Goal: Information Seeking & Learning: Learn about a topic

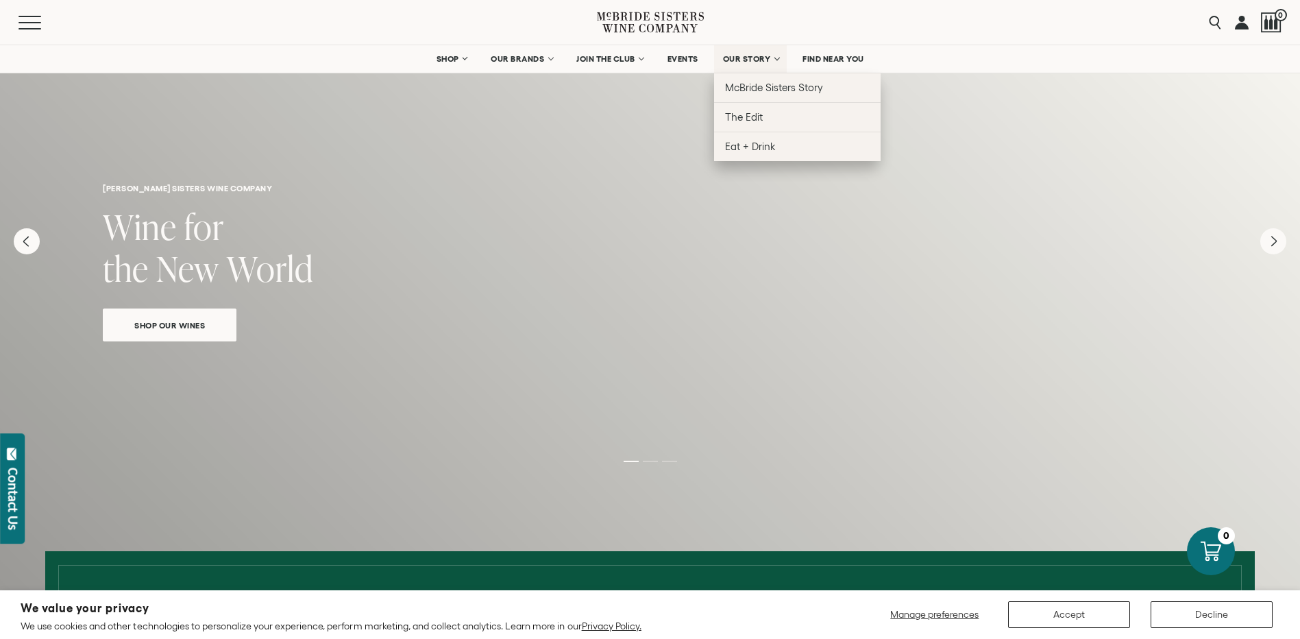
click at [764, 56] on span "OUR STORY" at bounding box center [747, 59] width 48 height 10
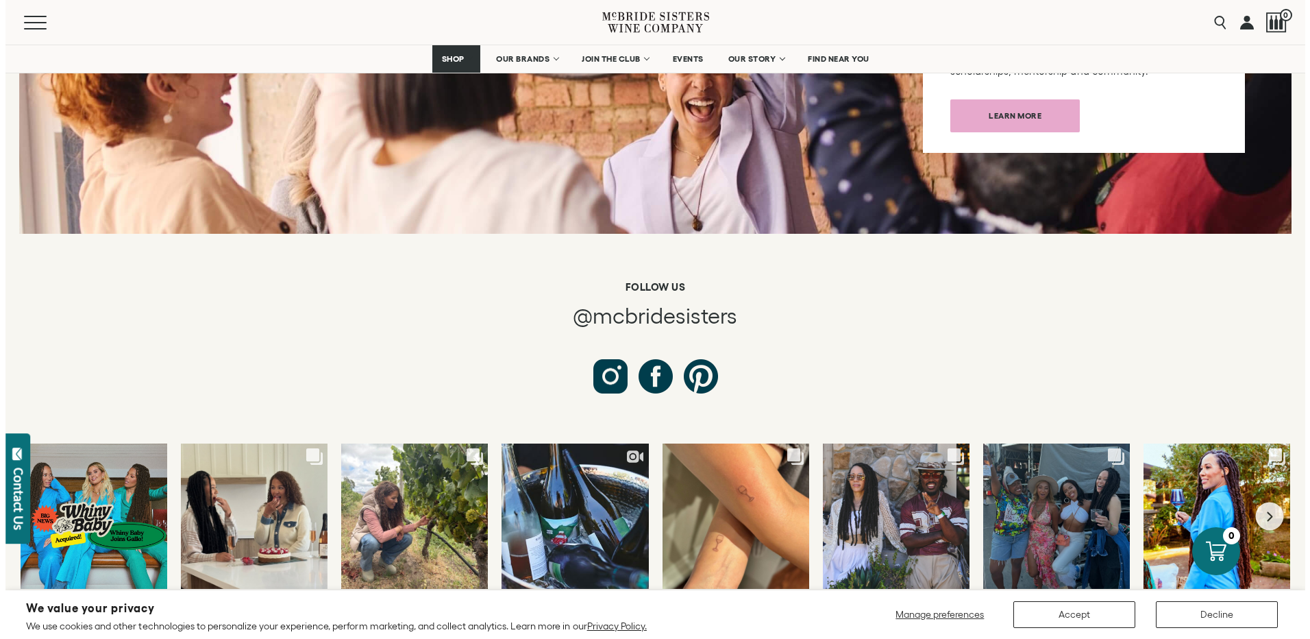
scroll to position [5208, 0]
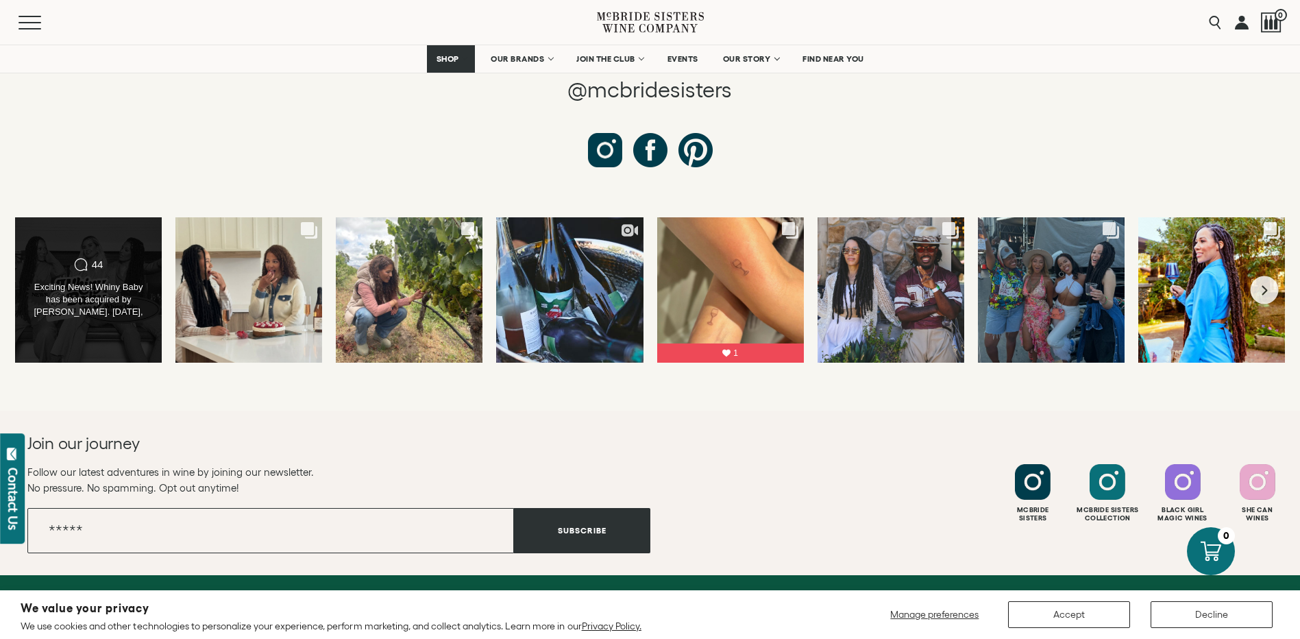
click at [97, 258] on div "44" at bounding box center [98, 264] width 12 height 12
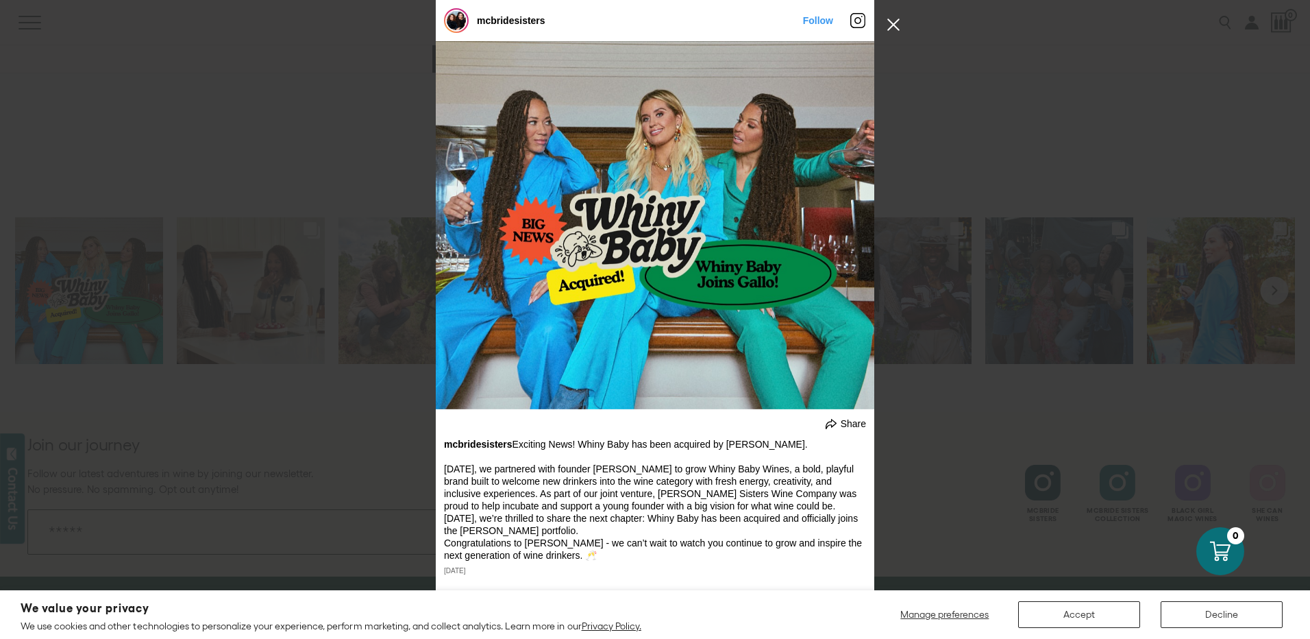
click at [889, 27] on button "Close Instagram Feed Popup" at bounding box center [894, 25] width 22 height 22
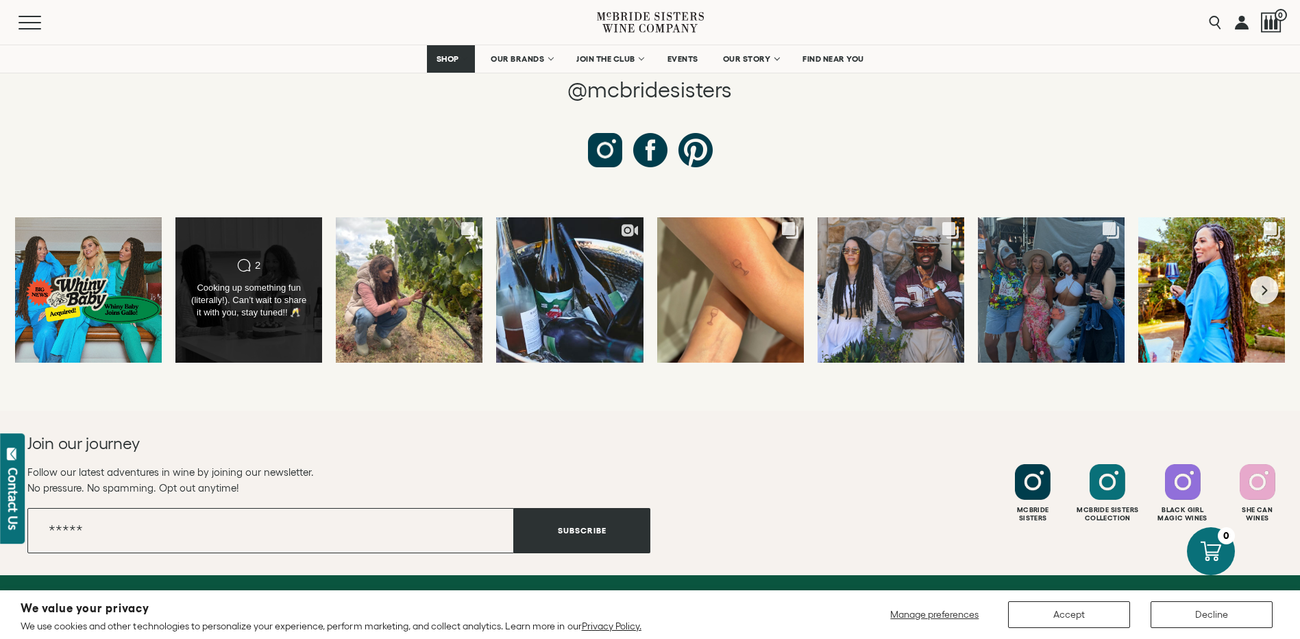
click at [248, 282] on div "Cooking up something fun (literally!). Can’t wait to share it with you, stay tu…" at bounding box center [249, 300] width 119 height 37
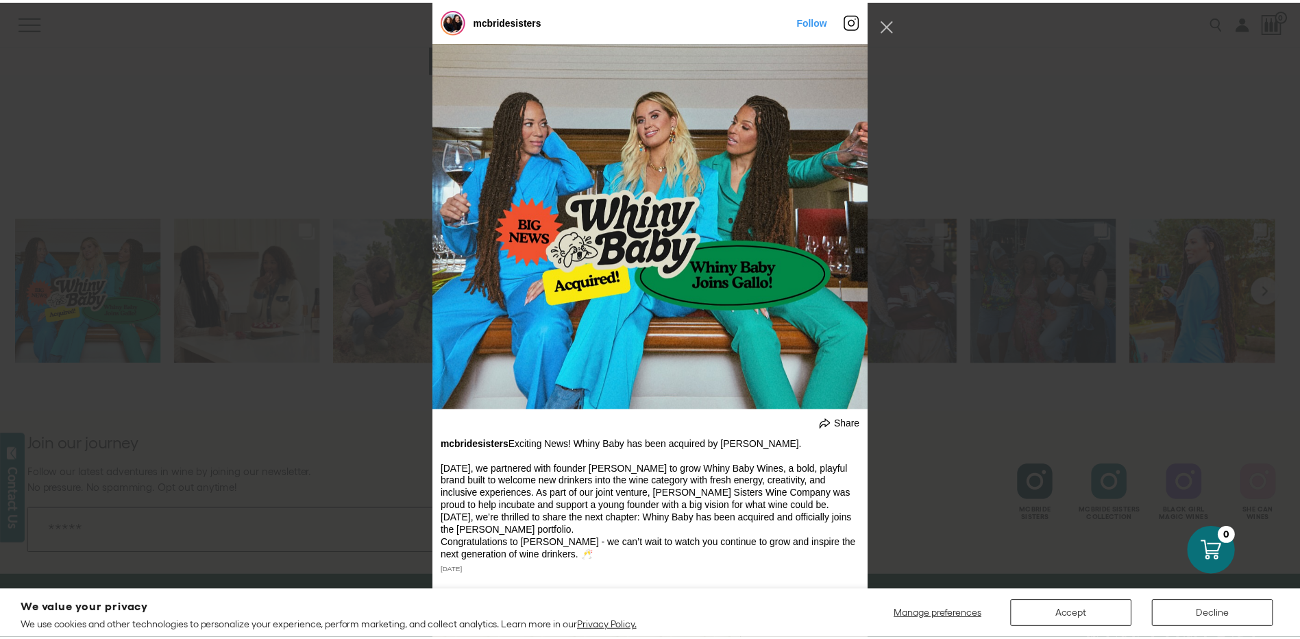
scroll to position [592, 0]
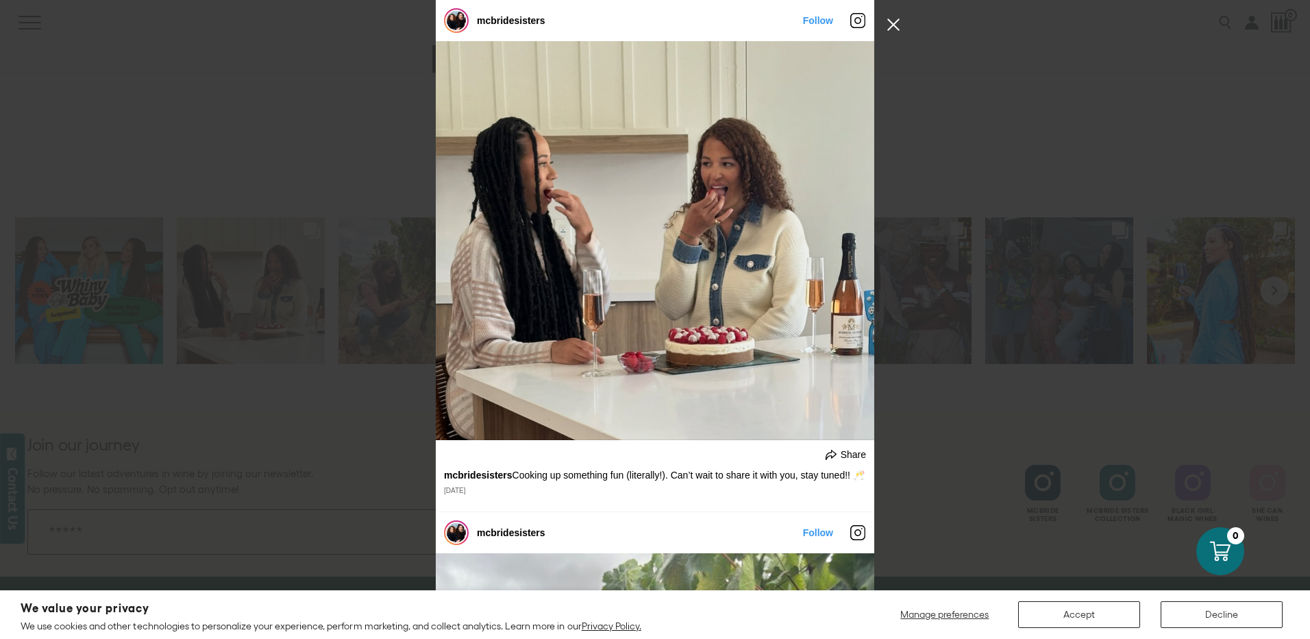
click at [887, 21] on button "Close Instagram Feed Popup" at bounding box center [894, 25] width 22 height 22
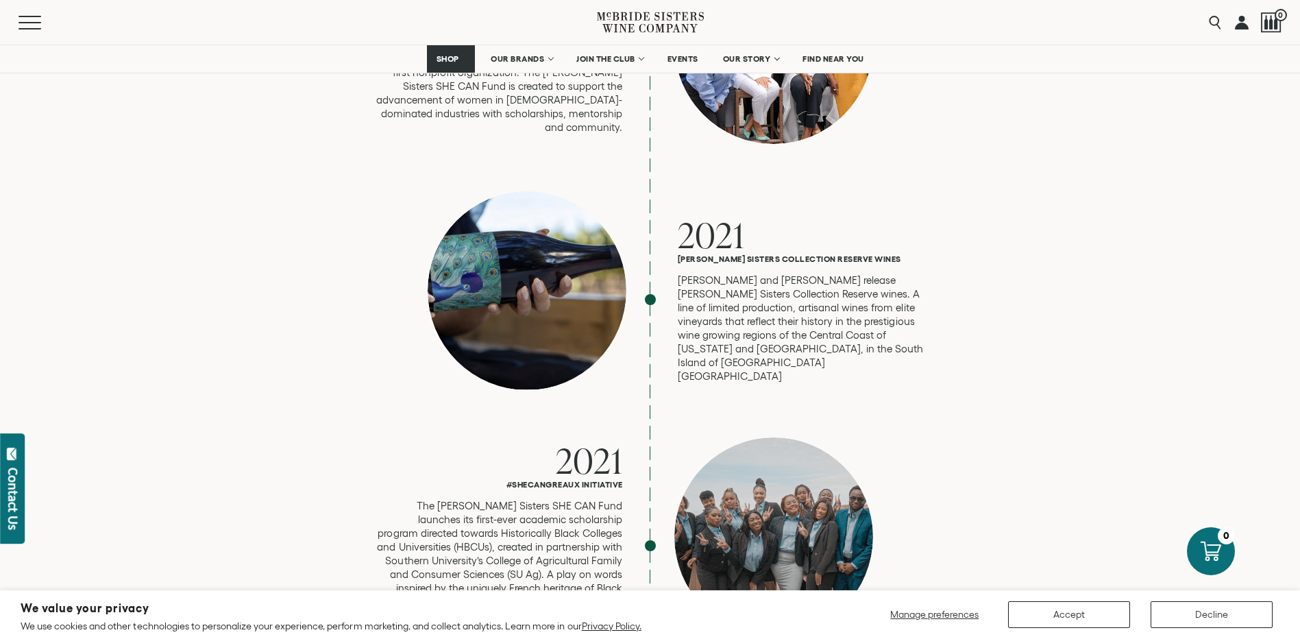
scroll to position [3221, 0]
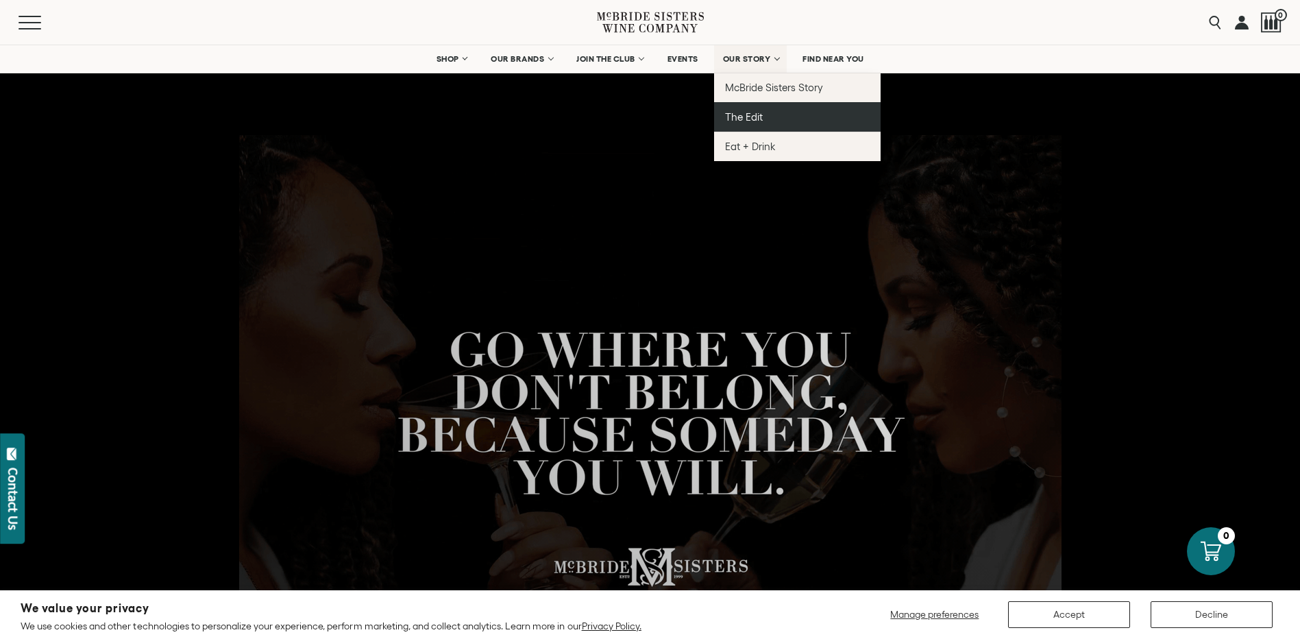
click at [752, 112] on span "The Edit" at bounding box center [744, 117] width 38 height 12
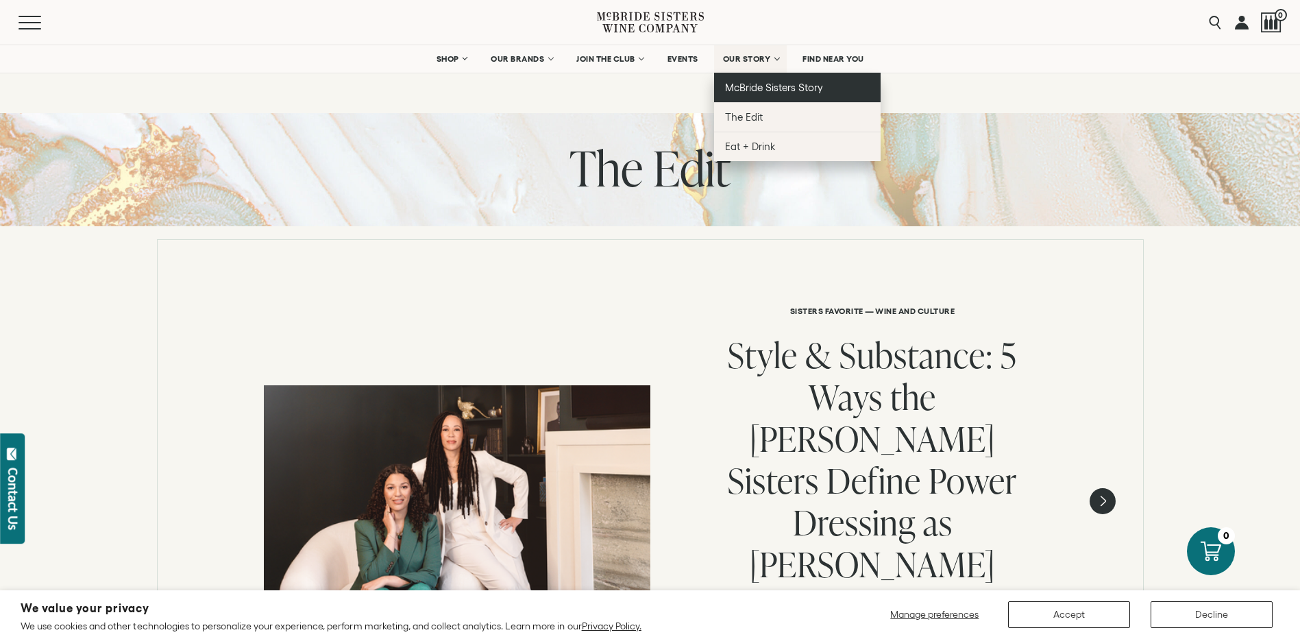
click at [779, 88] on span "McBride Sisters Story" at bounding box center [774, 88] width 98 height 12
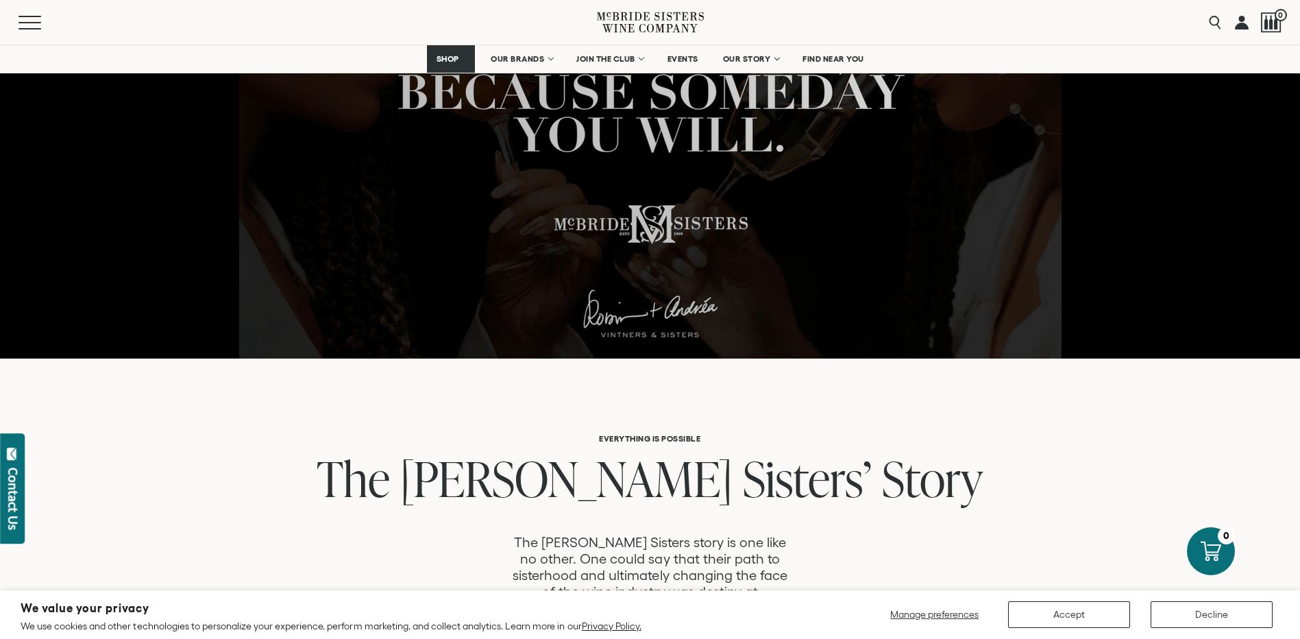
scroll to position [548, 0]
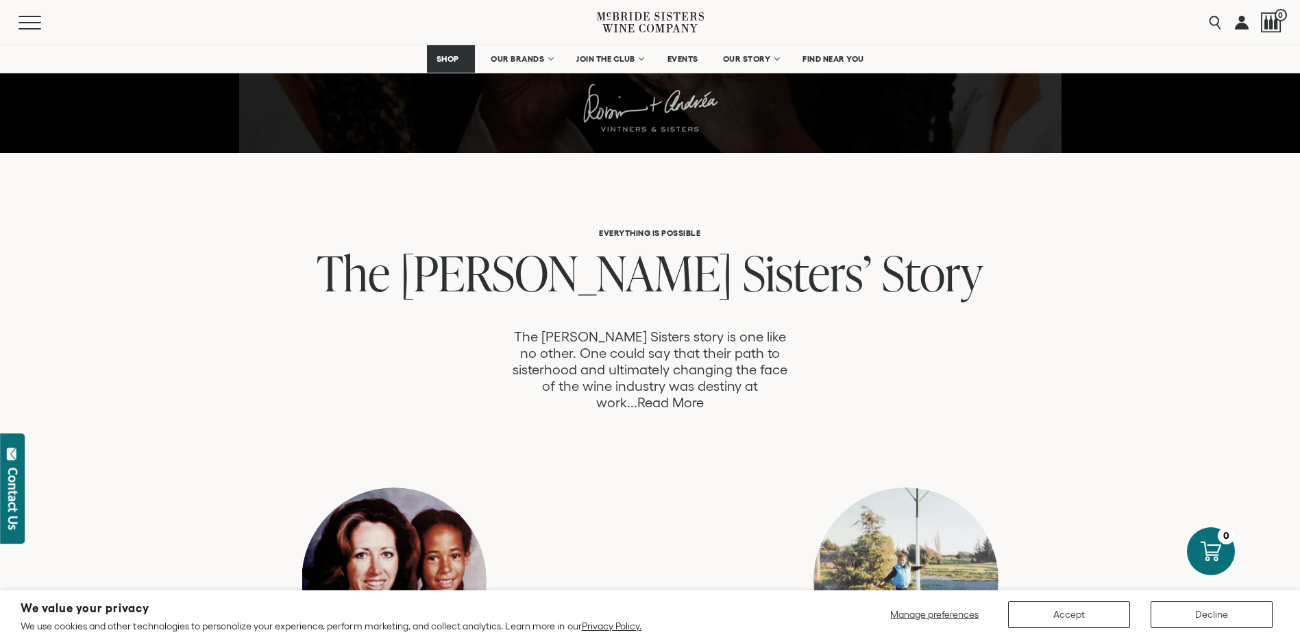
click at [704, 395] on link "Read More" at bounding box center [670, 403] width 66 height 16
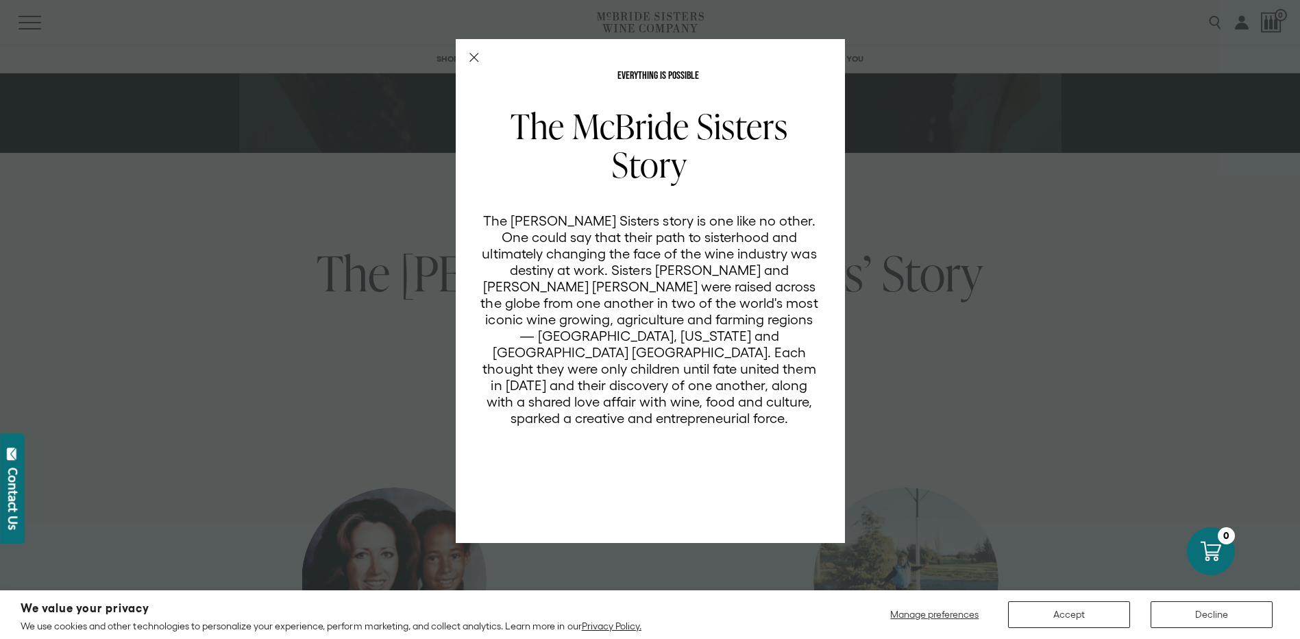
click at [485, 53] on div "EVERYTHING IS POSSIBLE The [PERSON_NAME] Sisters Story The [PERSON_NAME] Sister…" at bounding box center [650, 291] width 389 height 504
click at [476, 56] on icon "Close Modal" at bounding box center [474, 58] width 10 height 10
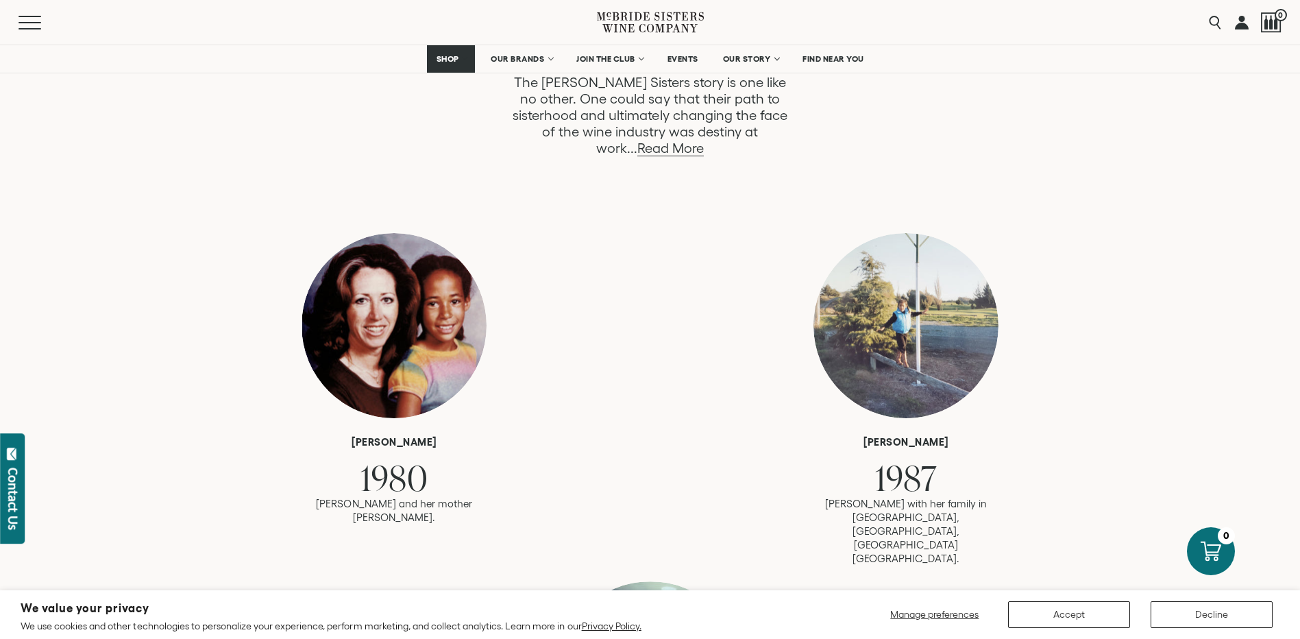
scroll to position [1028, 0]
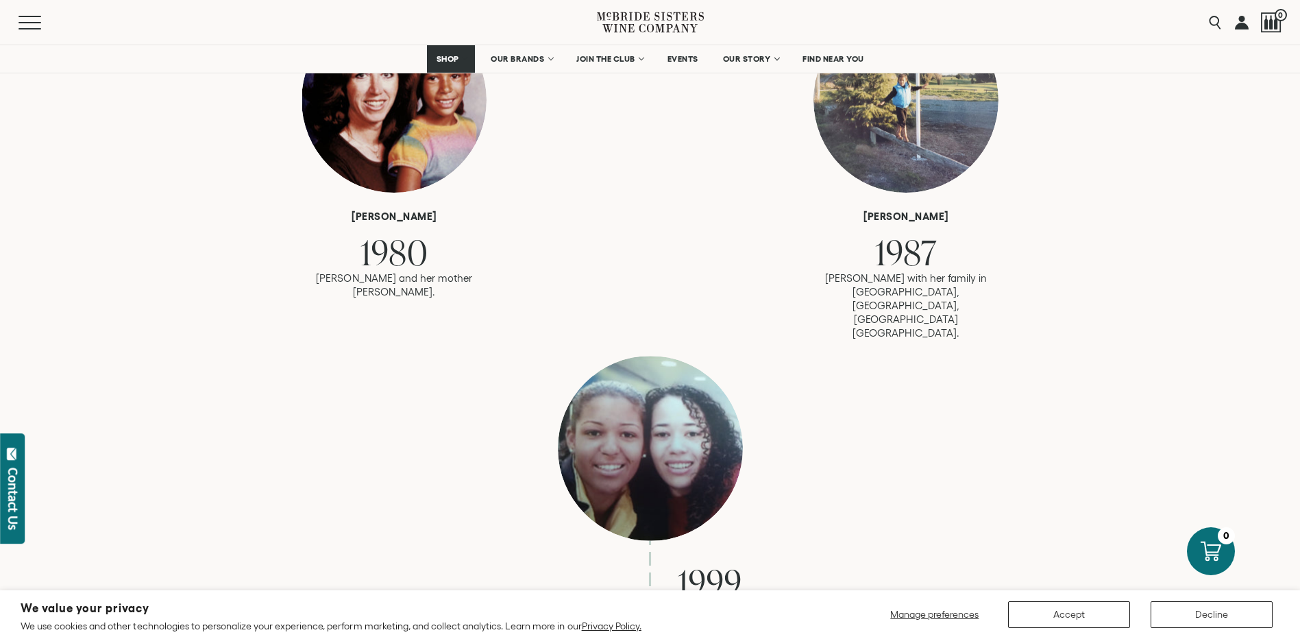
drag, startPoint x: 629, startPoint y: 360, endPoint x: 417, endPoint y: 482, distance: 245.0
click at [417, 482] on div "1999 [PERSON_NAME] and [PERSON_NAME] meet for the first time at [GEOGRAPHIC_DAT…" at bounding box center [650, 499] width 548 height 286
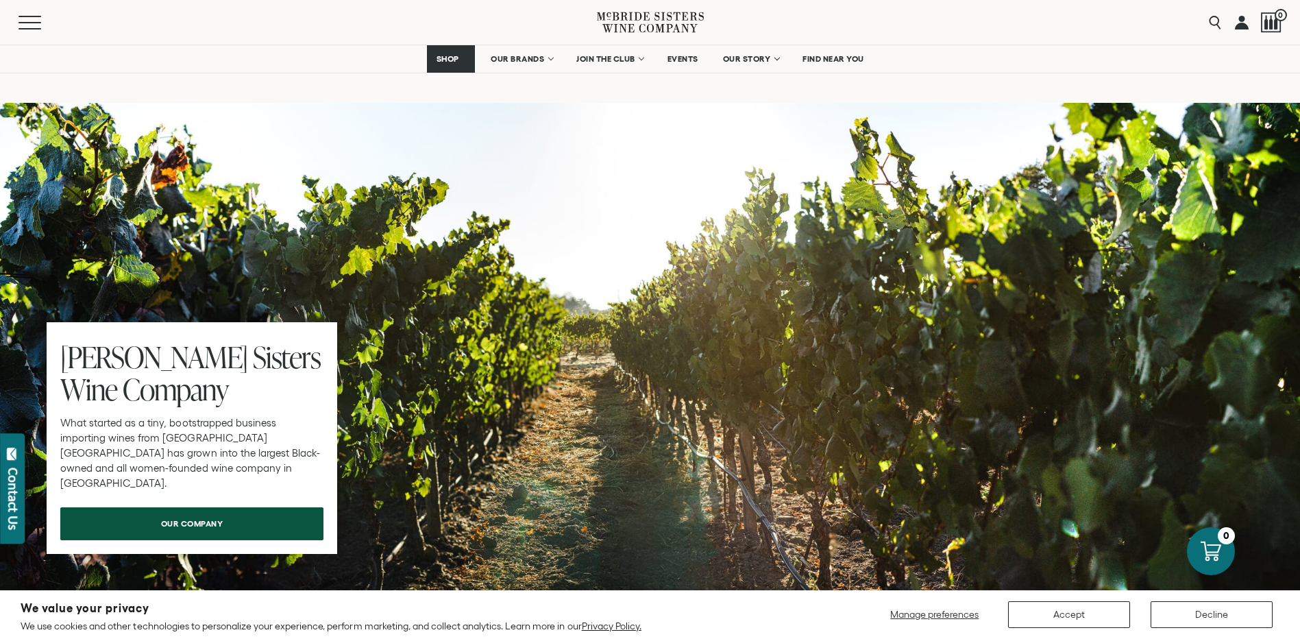
scroll to position [4317, 0]
